Goal: Transaction & Acquisition: Book appointment/travel/reservation

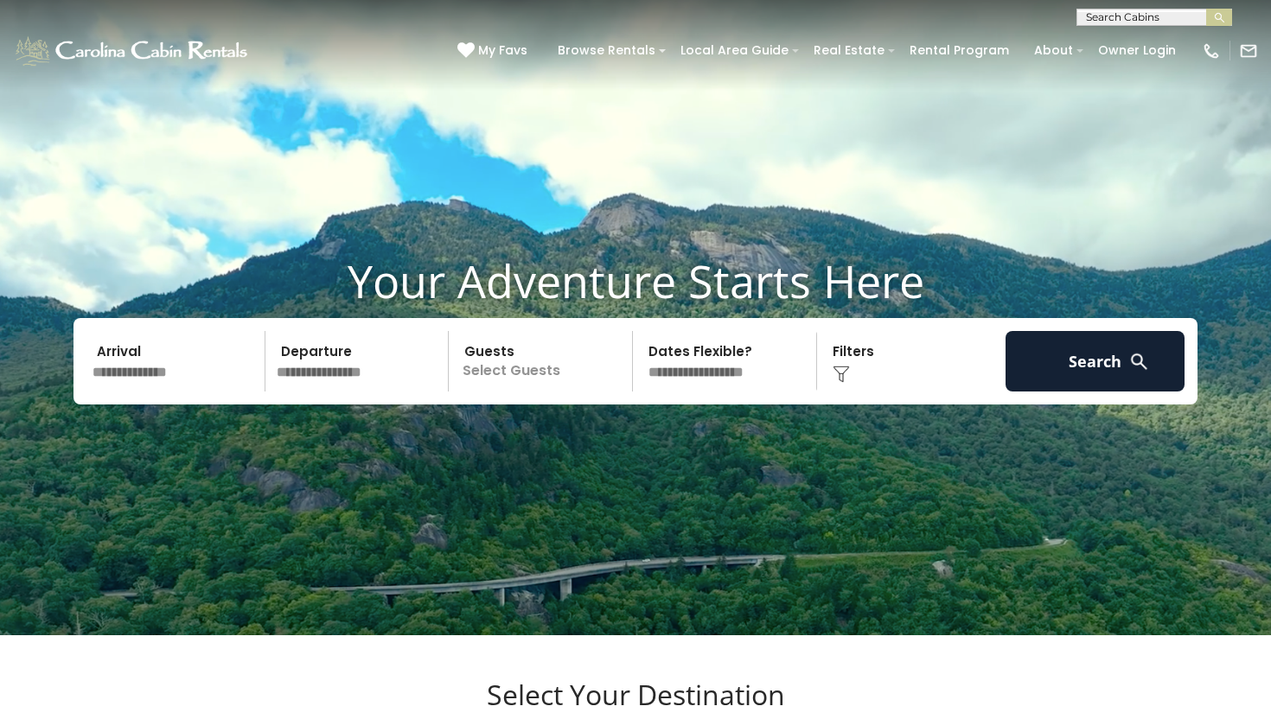
click at [214, 392] on input "text" at bounding box center [175, 361] width 179 height 61
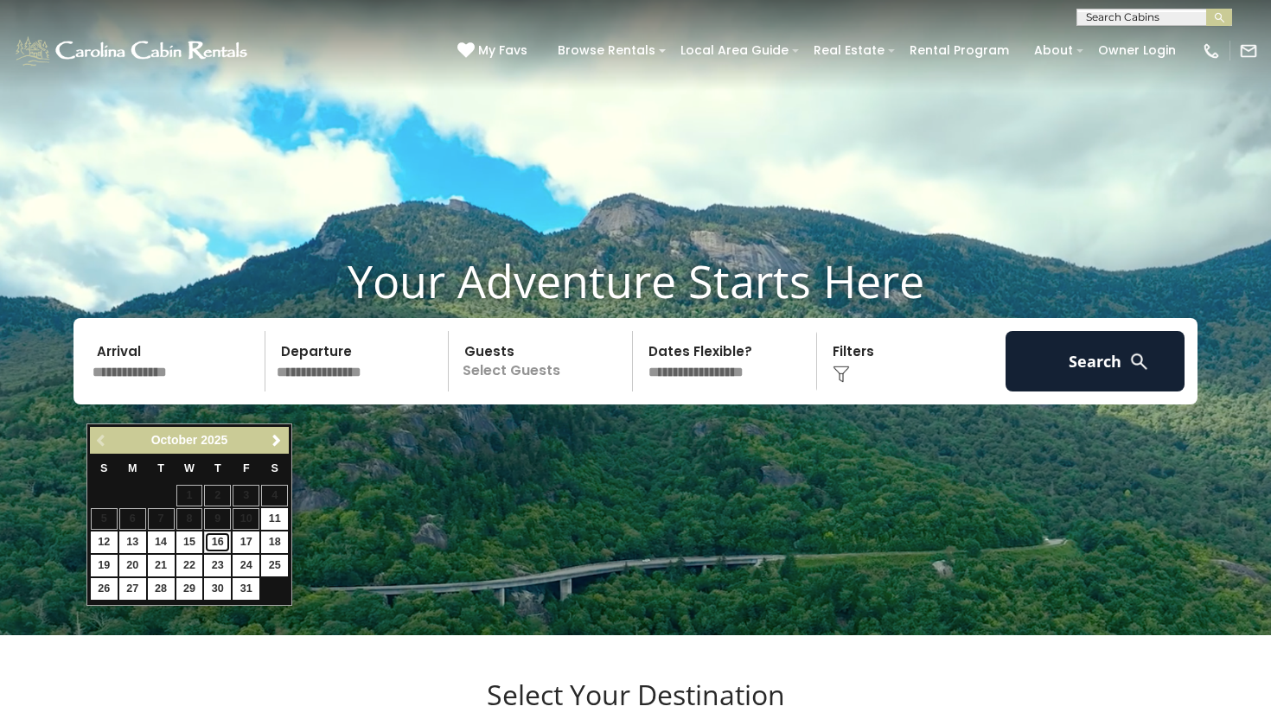
click at [223, 541] on link "16" at bounding box center [217, 543] width 27 height 22
type input "********"
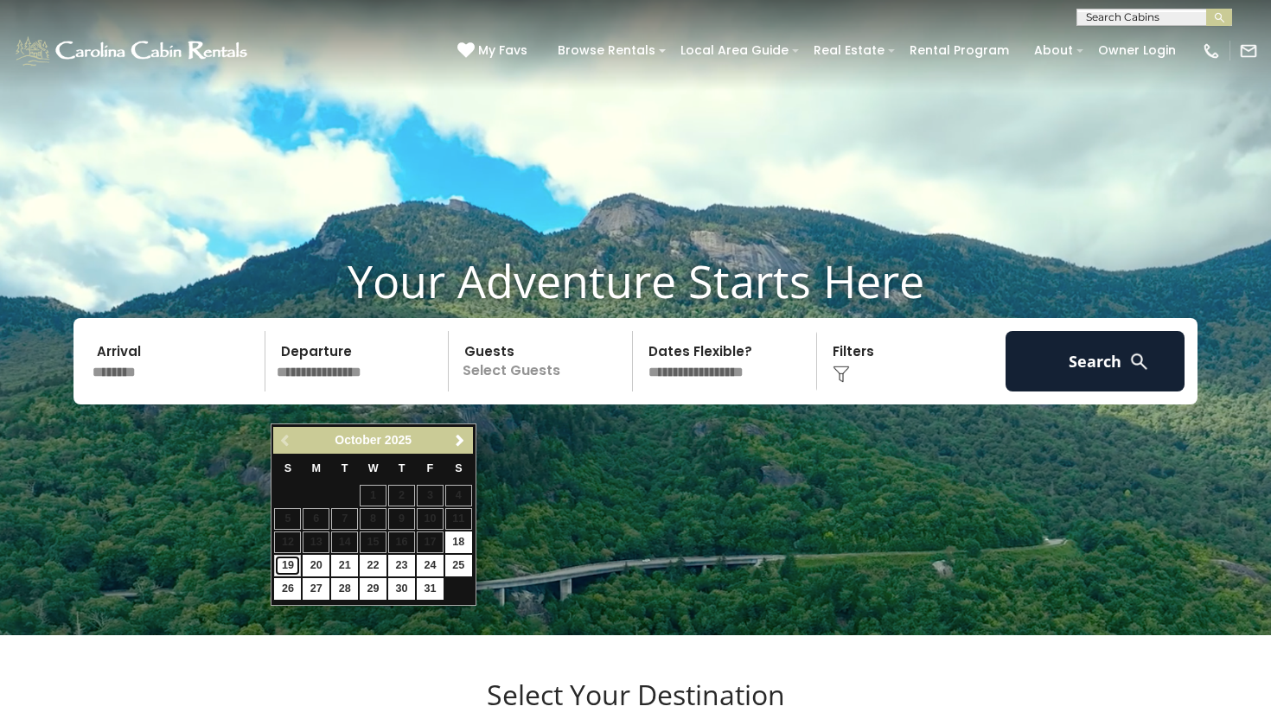
click at [284, 569] on link "19" at bounding box center [287, 566] width 27 height 22
type input "********"
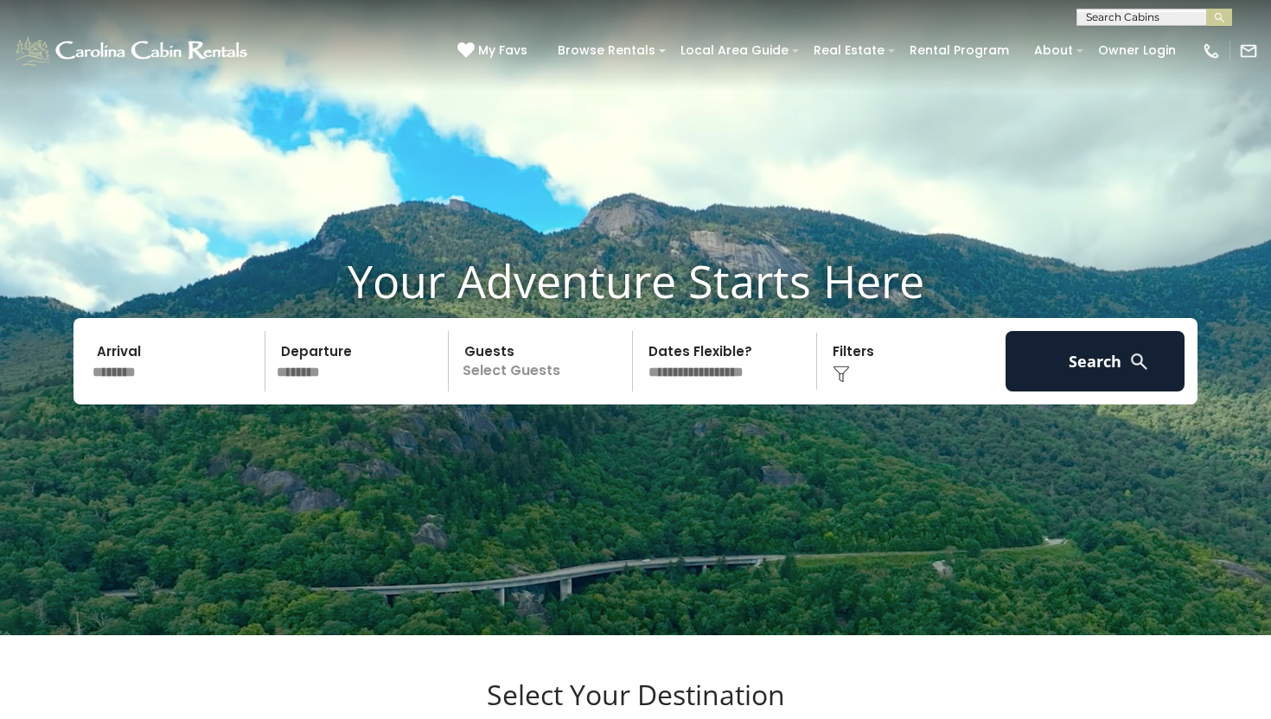
click at [546, 392] on p "Select Guests" at bounding box center [543, 361] width 178 height 61
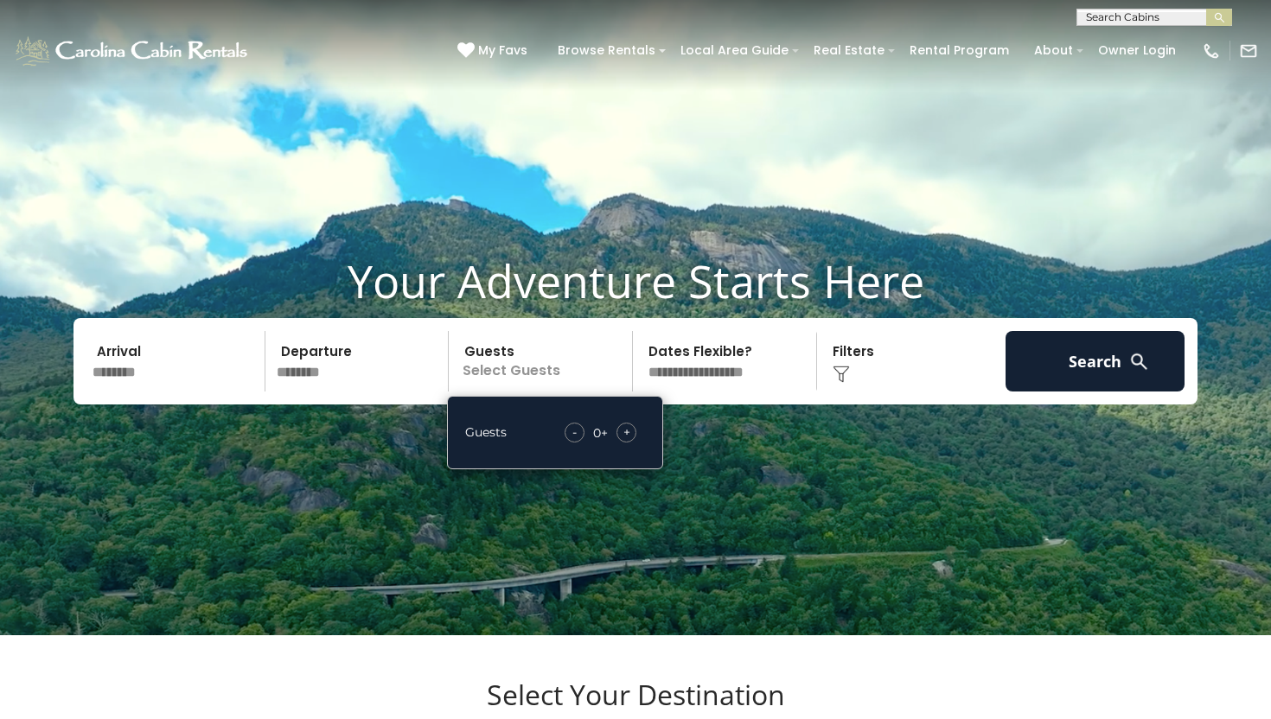
click at [632, 443] on div "+" at bounding box center [627, 433] width 20 height 20
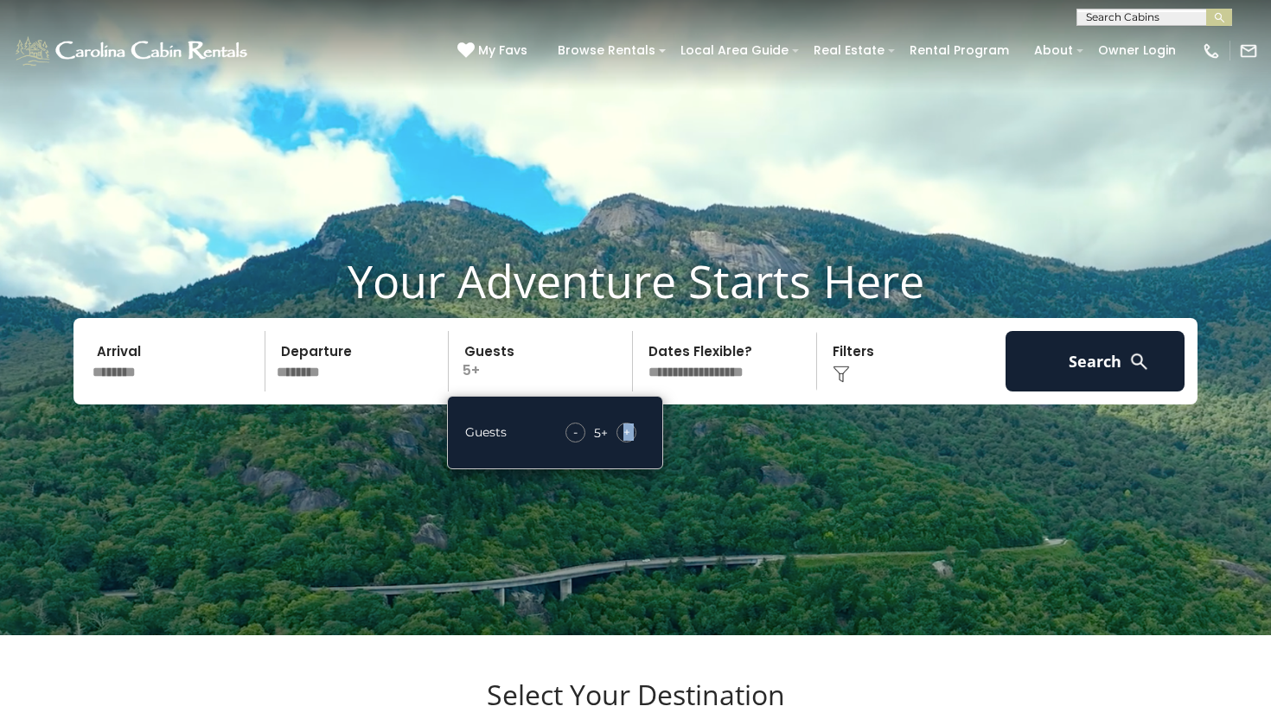
click at [632, 443] on div "+" at bounding box center [627, 433] width 20 height 20
click at [1139, 373] on img at bounding box center [1139, 362] width 22 height 22
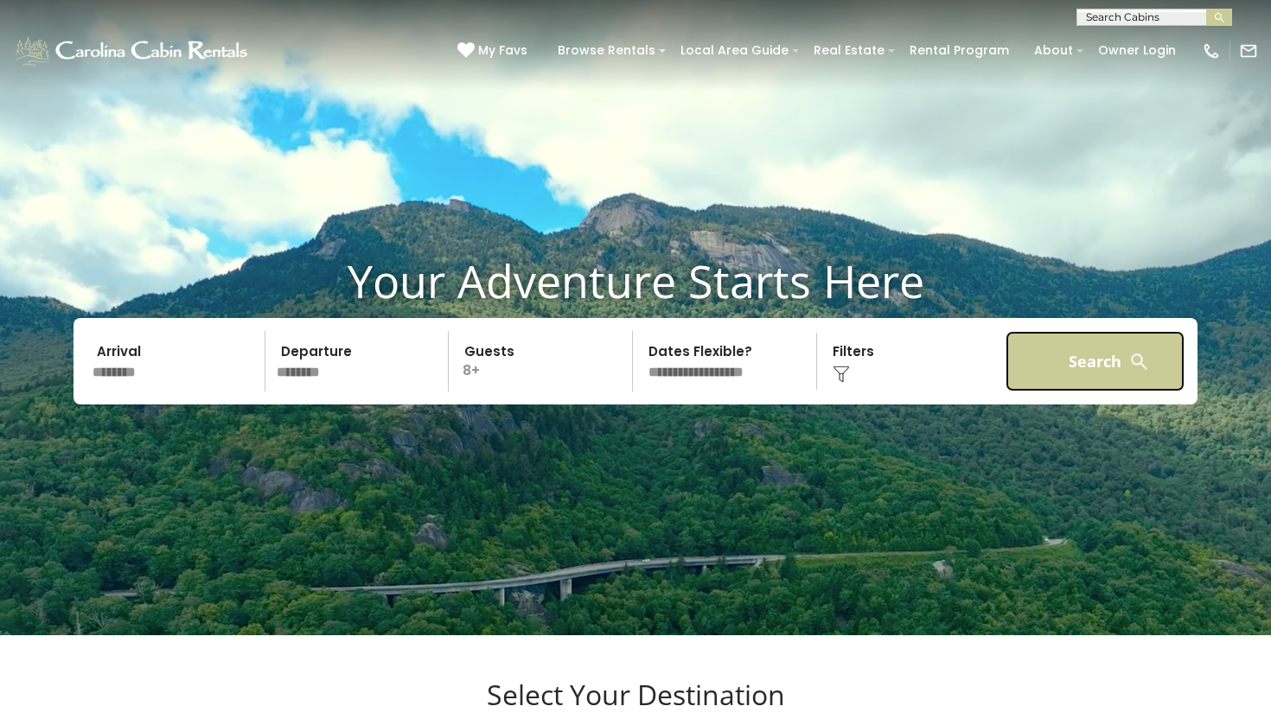
click at [1098, 392] on button "Search" at bounding box center [1095, 361] width 179 height 61
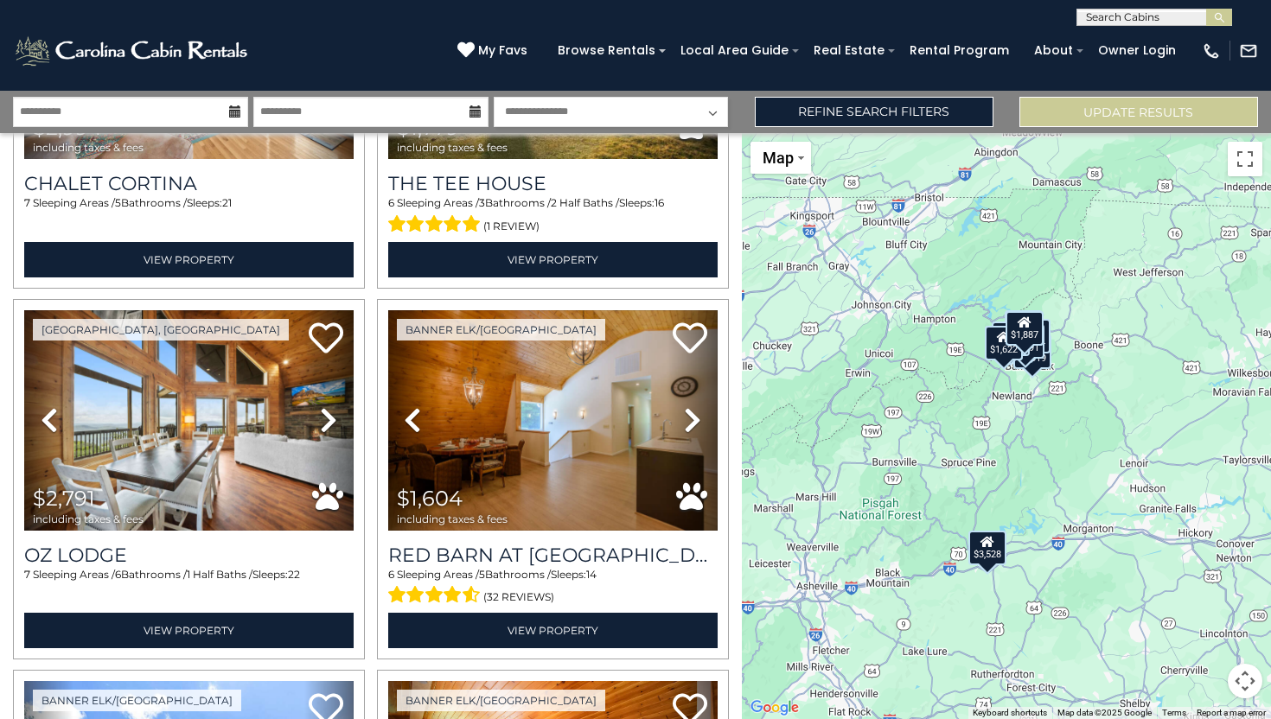
scroll to position [635, 0]
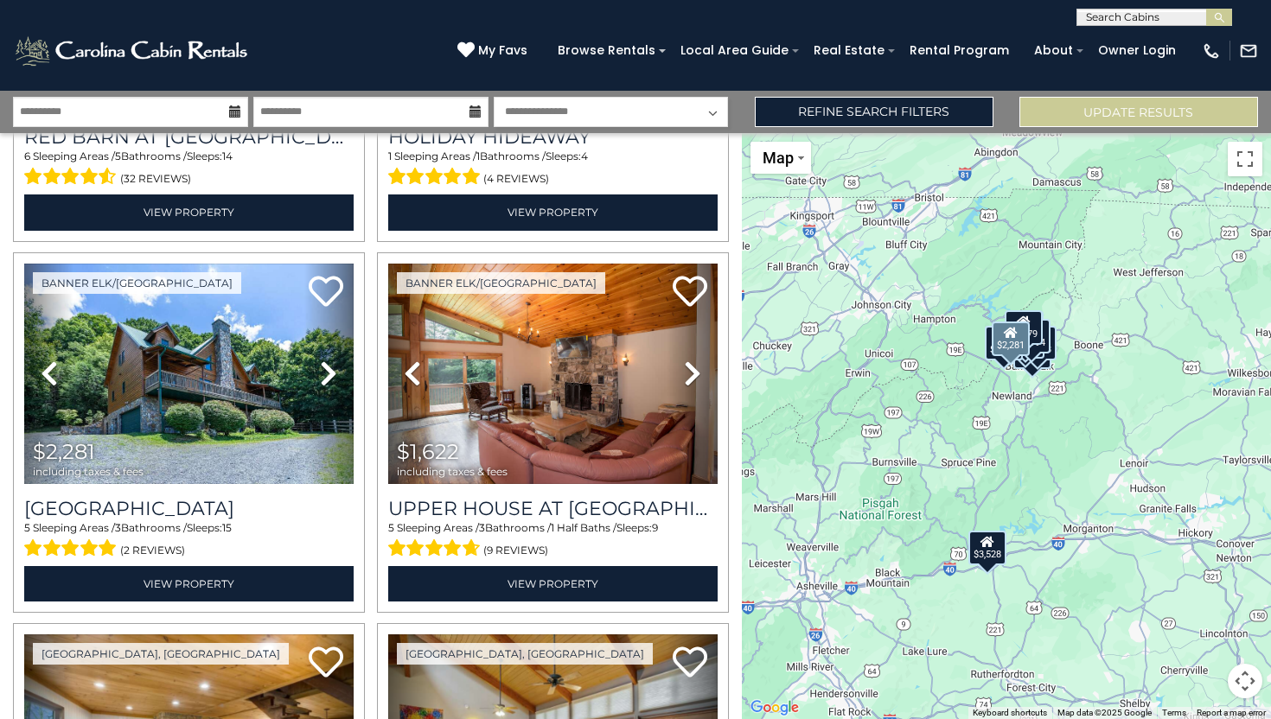
scroll to position [1459, 0]
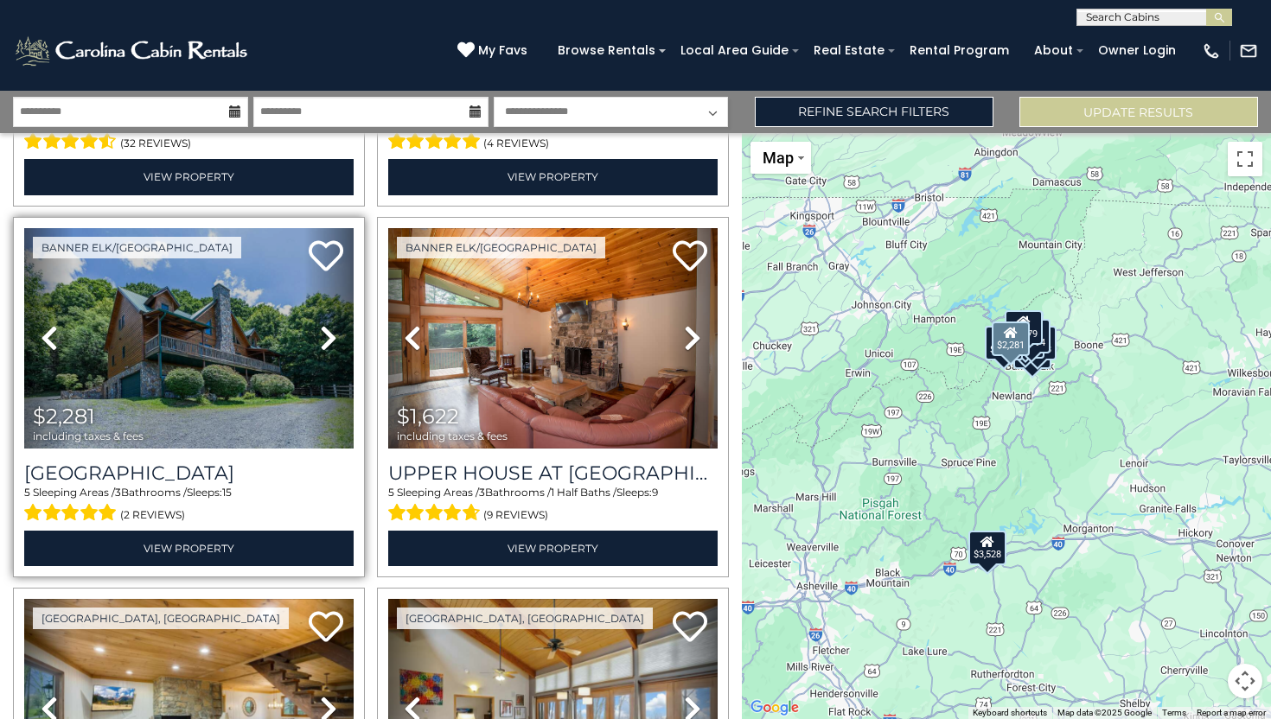
click at [331, 339] on icon at bounding box center [328, 338] width 17 height 28
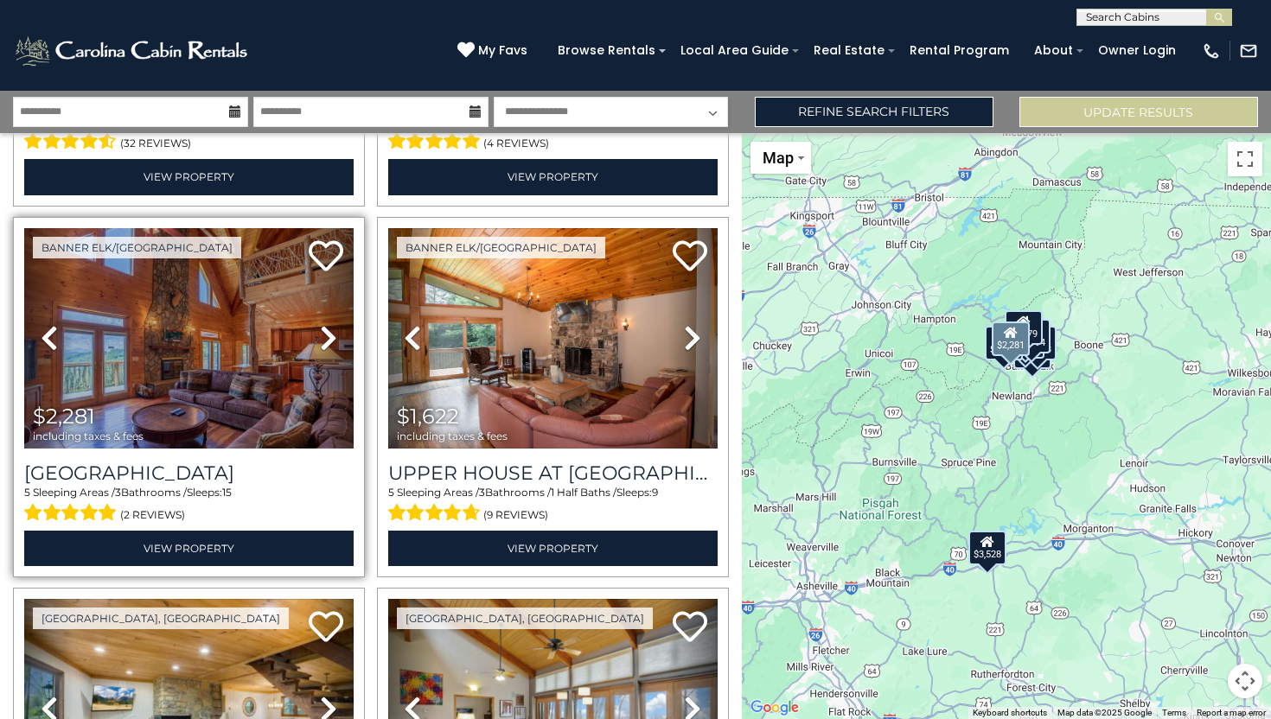
click at [331, 339] on icon at bounding box center [328, 338] width 17 height 28
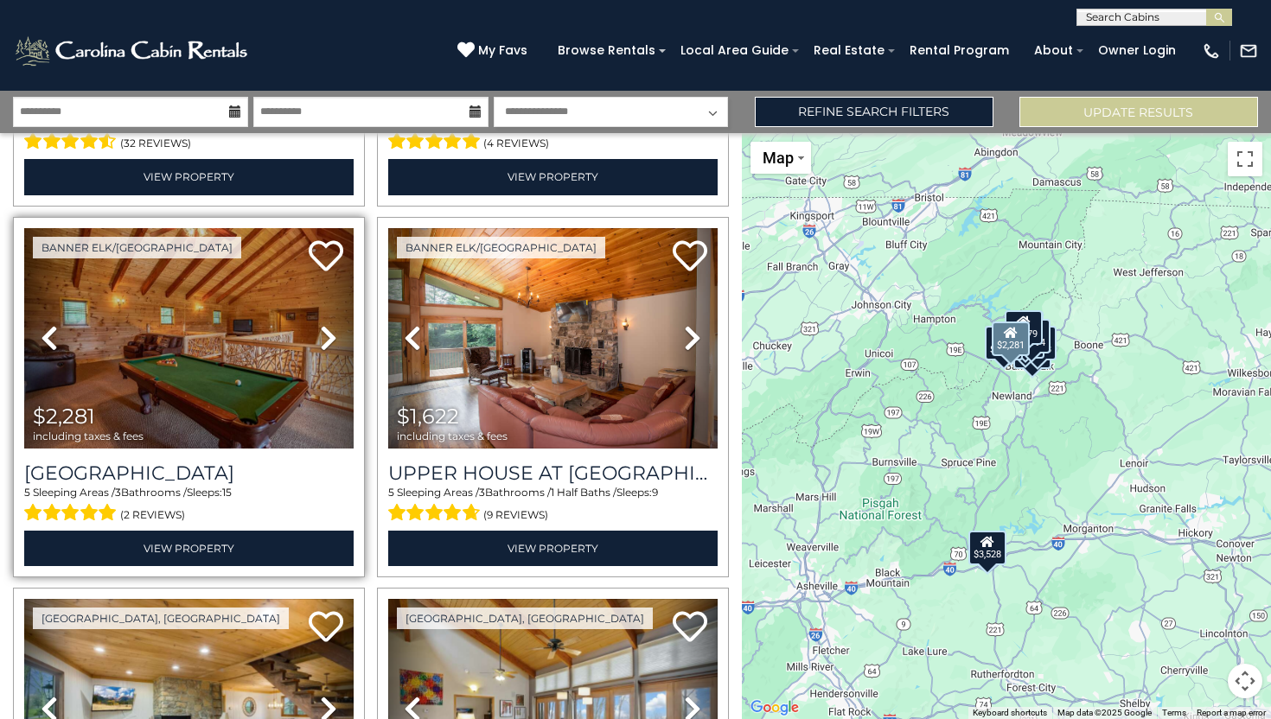
click at [331, 339] on icon at bounding box center [328, 338] width 17 height 28
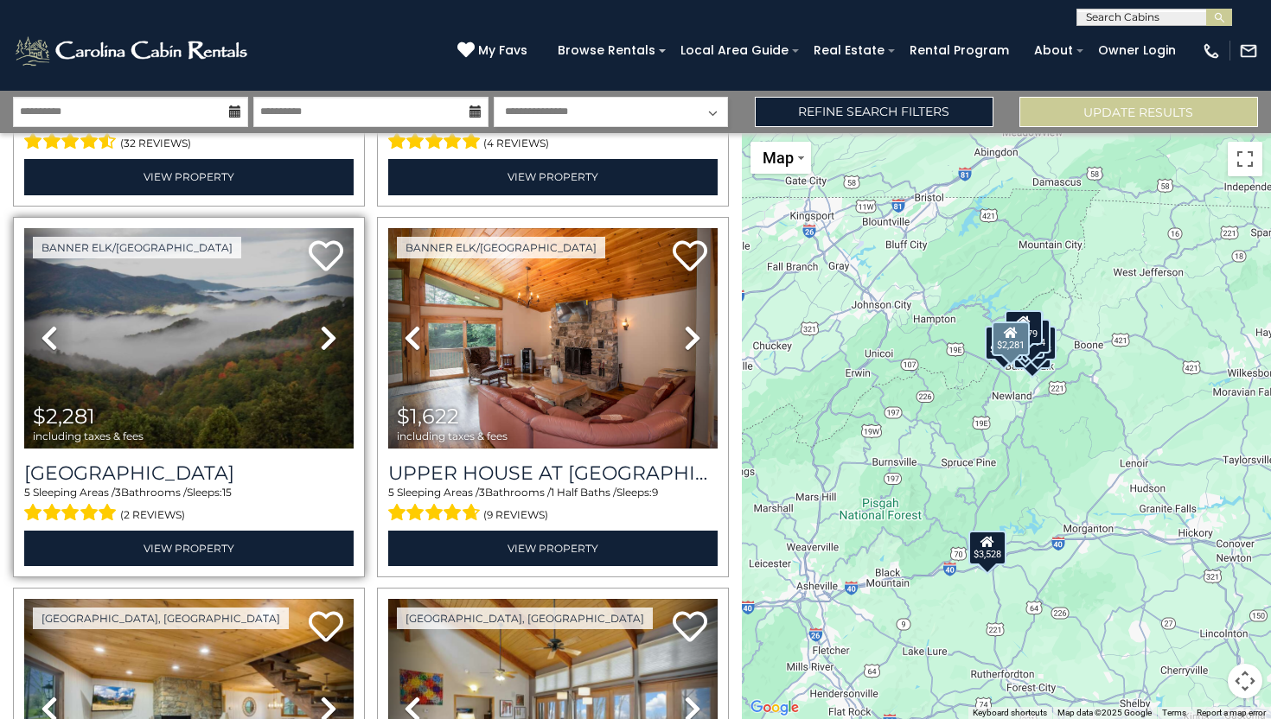
click at [331, 339] on icon at bounding box center [328, 338] width 17 height 28
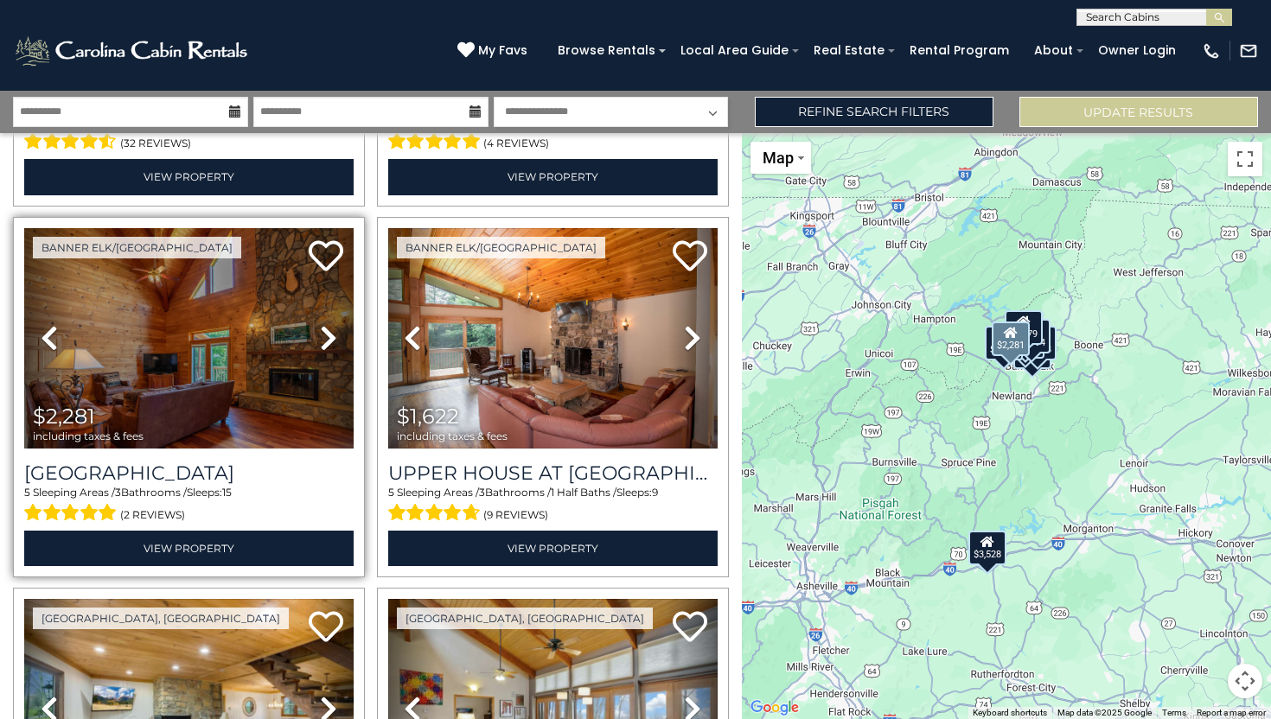
click at [331, 339] on icon at bounding box center [328, 338] width 17 height 28
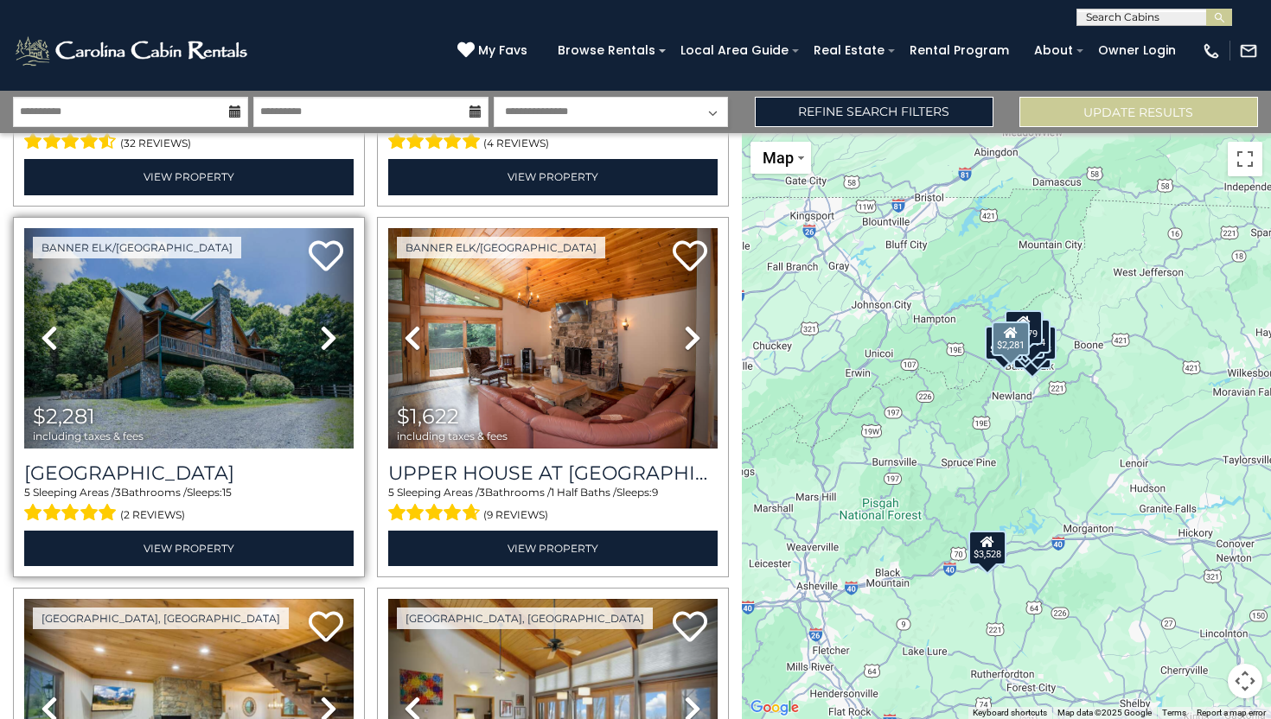
click at [331, 339] on icon at bounding box center [328, 338] width 17 height 28
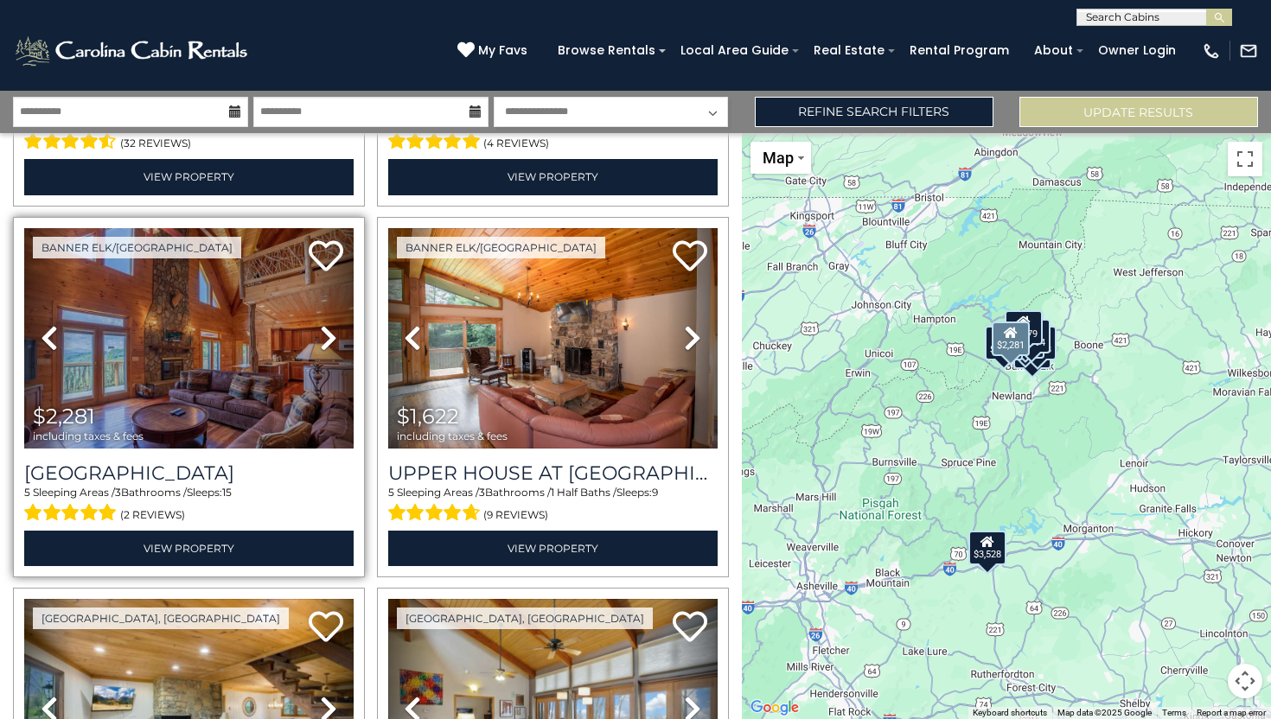
click at [331, 339] on icon at bounding box center [328, 338] width 17 height 28
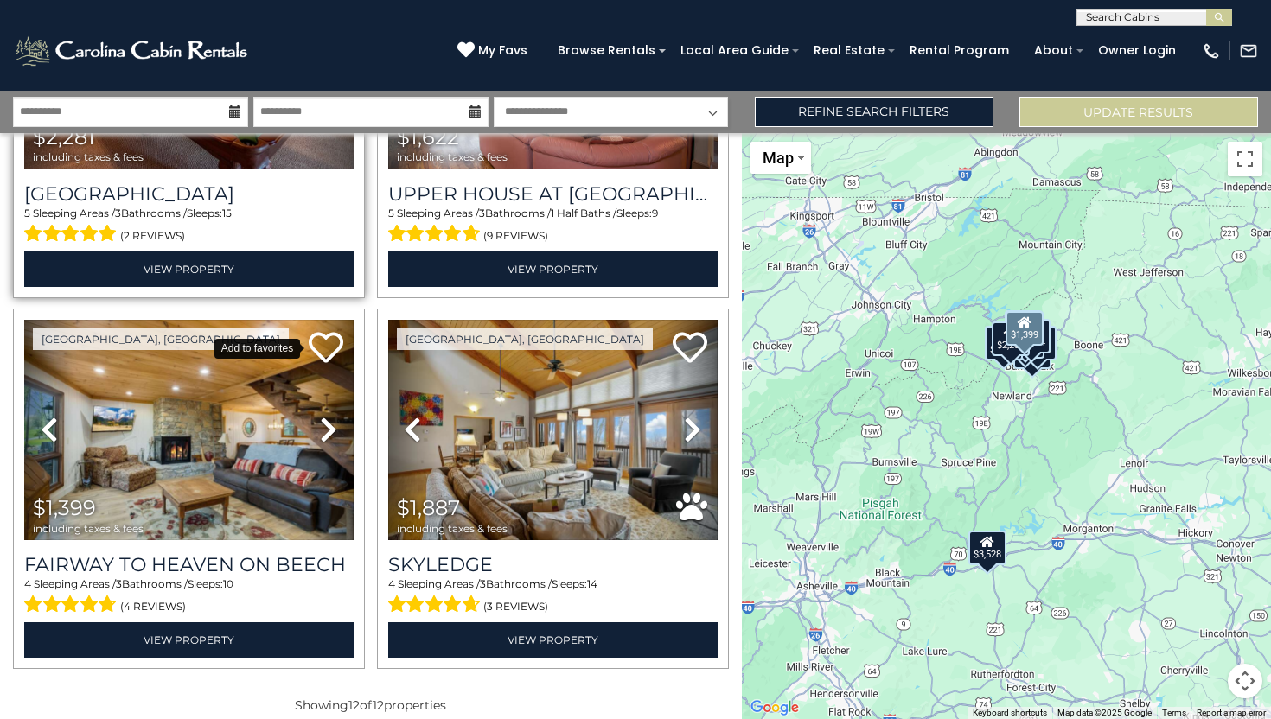
scroll to position [1759, 0]
